Goal: Task Accomplishment & Management: Use online tool/utility

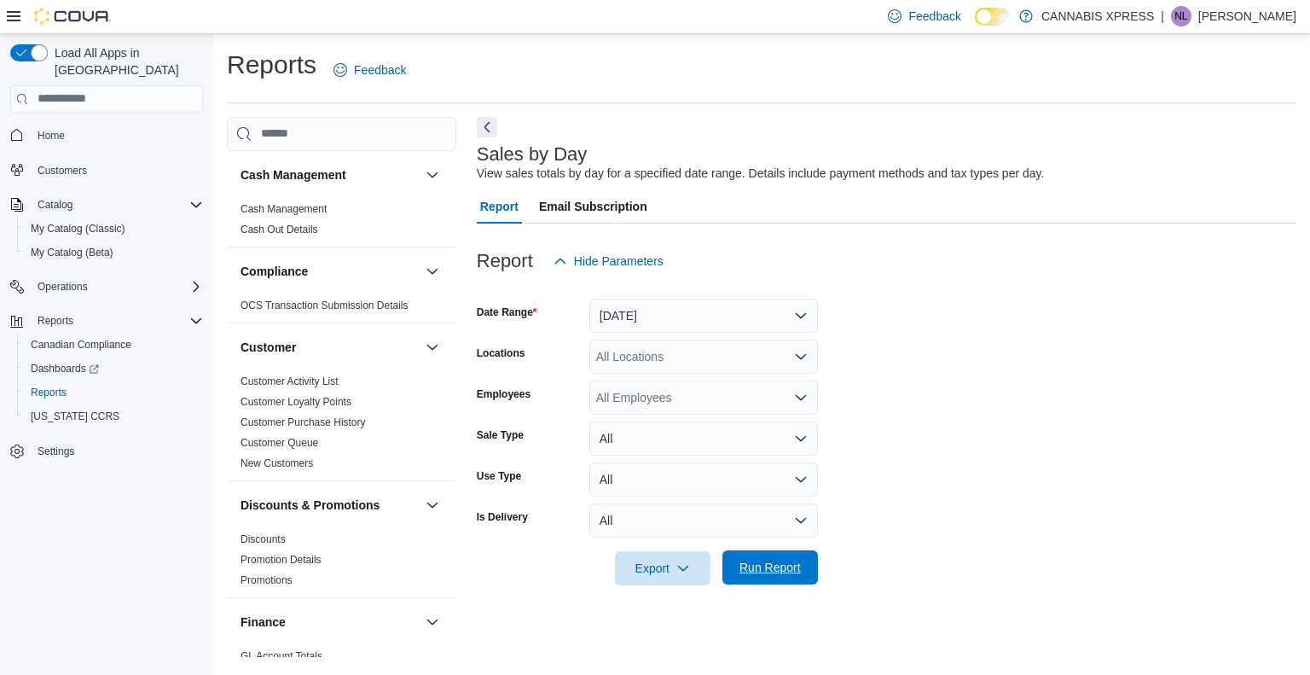
click at [799, 569] on span "Run Report" at bounding box center [770, 567] width 61 height 17
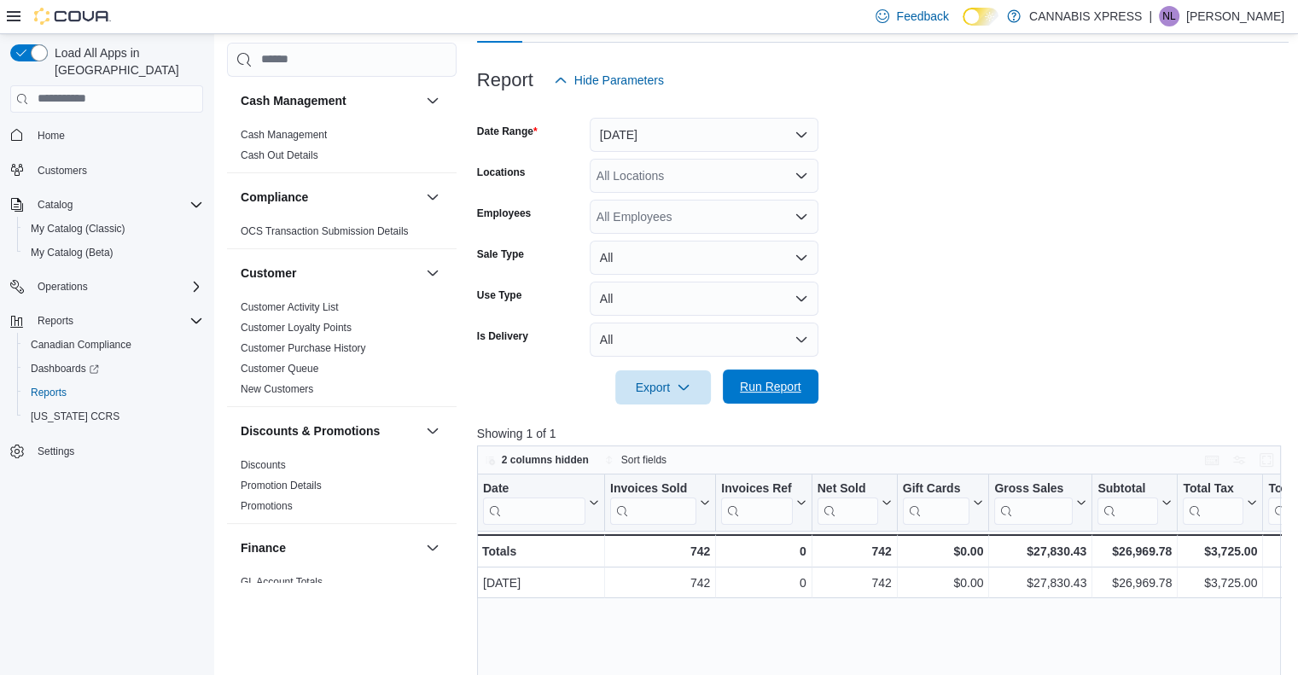
scroll to position [183, 0]
click at [628, 183] on div "All Locations" at bounding box center [704, 174] width 229 height 34
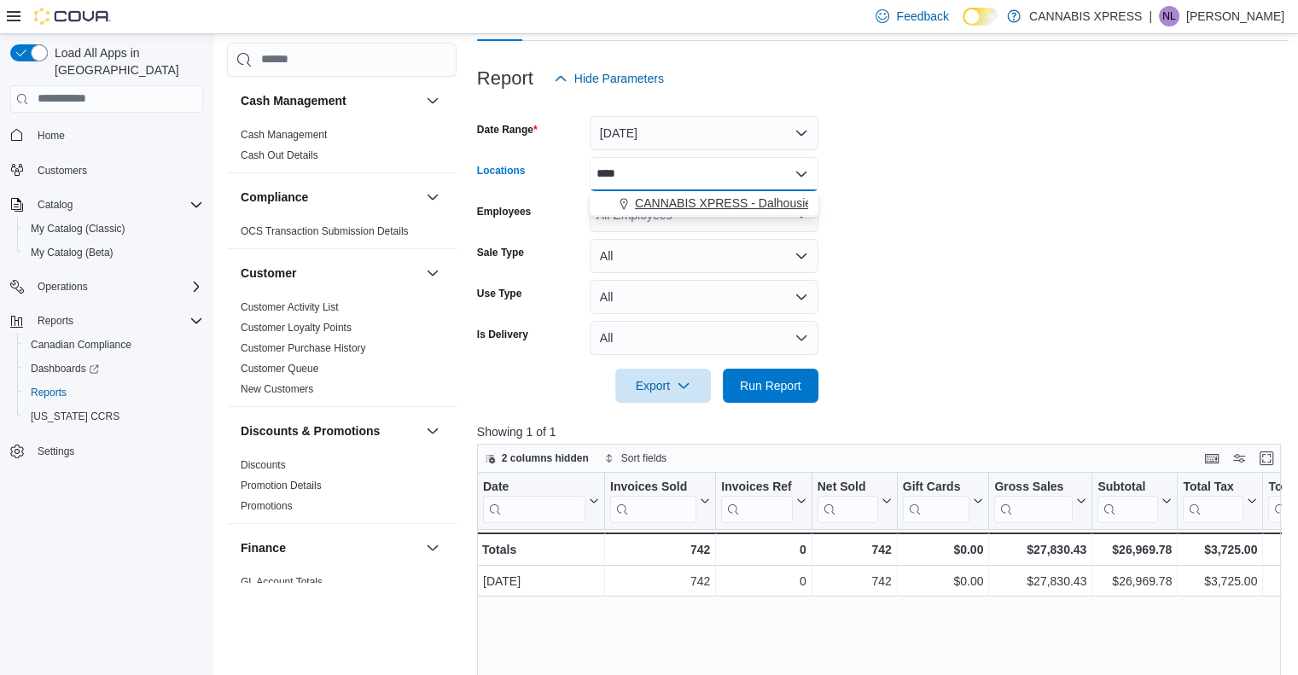
type input "****"
click at [652, 204] on span "CANNABIS XPRESS - Dalhousie ([PERSON_NAME][GEOGRAPHIC_DATA])" at bounding box center [840, 203] width 410 height 17
click at [829, 371] on form "Date Range [DATE] Locations CANNABIS XPRESS - Dalhousie ([PERSON_NAME][GEOGRAPH…" at bounding box center [883, 249] width 812 height 307
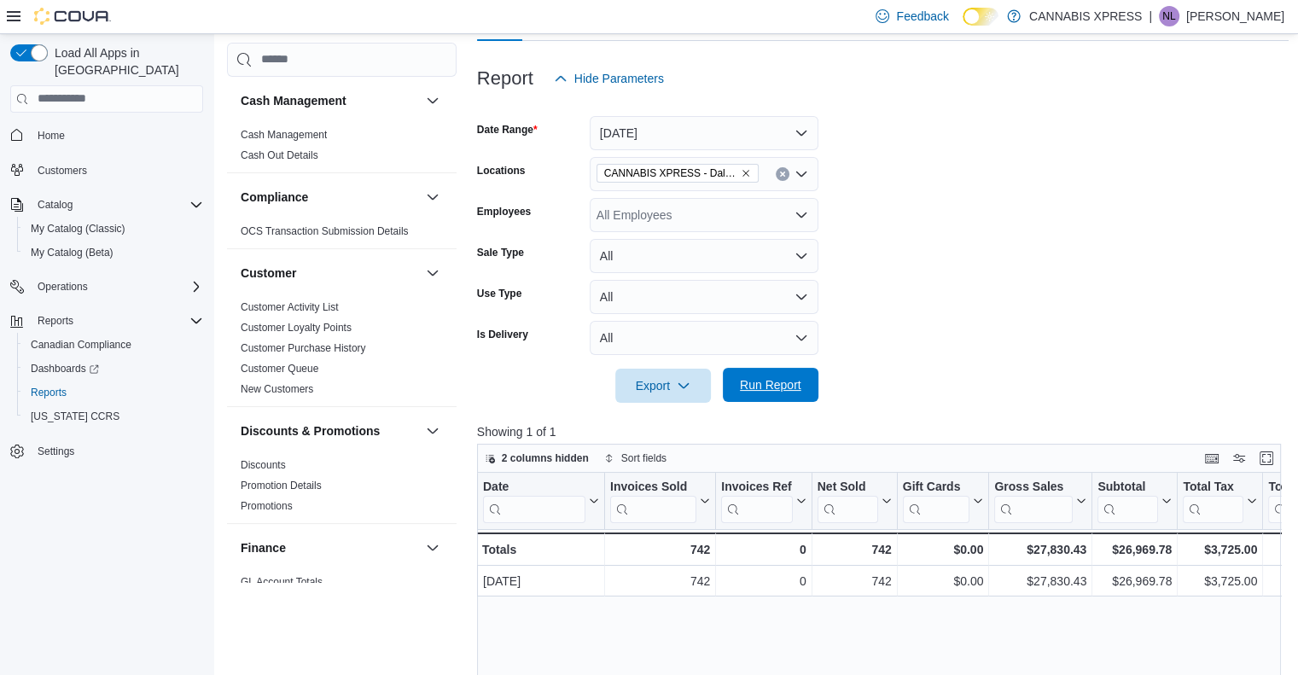
click at [793, 378] on span "Run Report" at bounding box center [770, 384] width 61 height 17
